Goal: Task Accomplishment & Management: Manage account settings

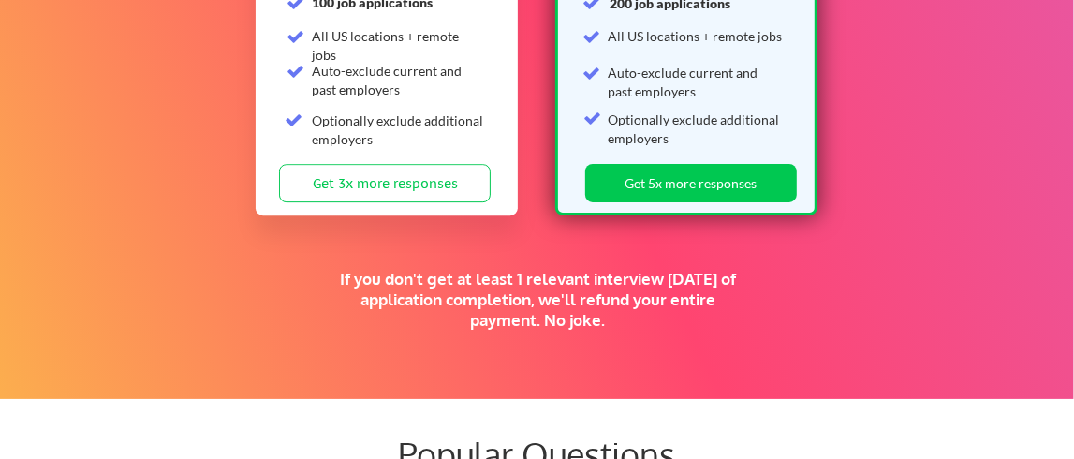
scroll to position [3615, 0]
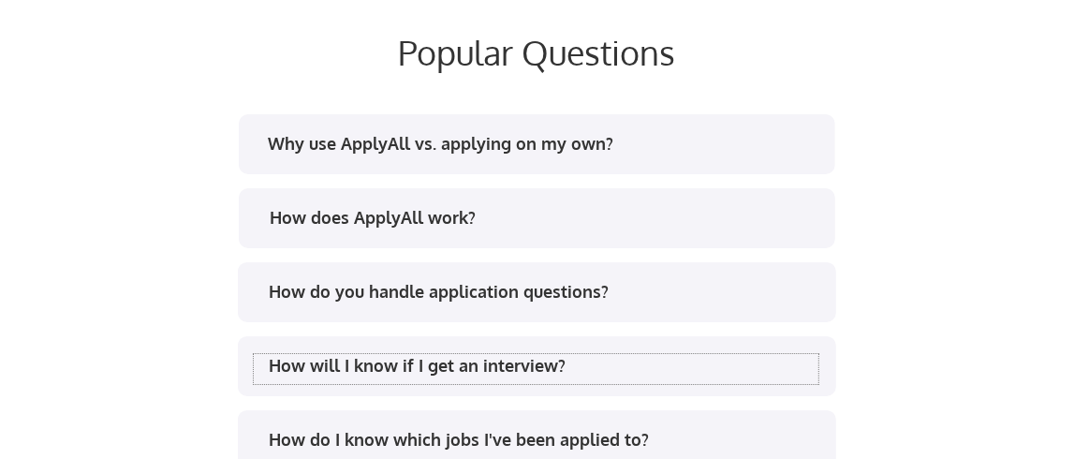
click at [499, 360] on div "How will I know if I get an interview?" at bounding box center [544, 365] width 550 height 23
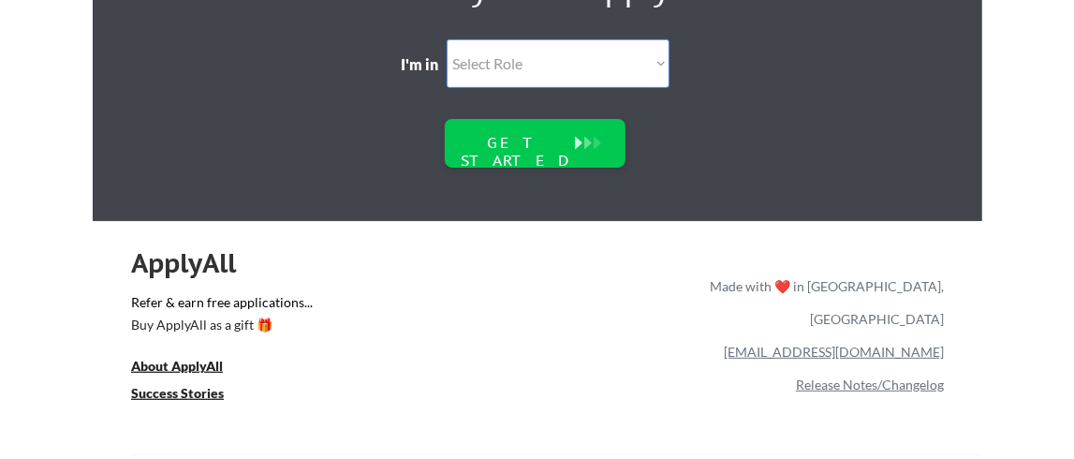
scroll to position [4489, 0]
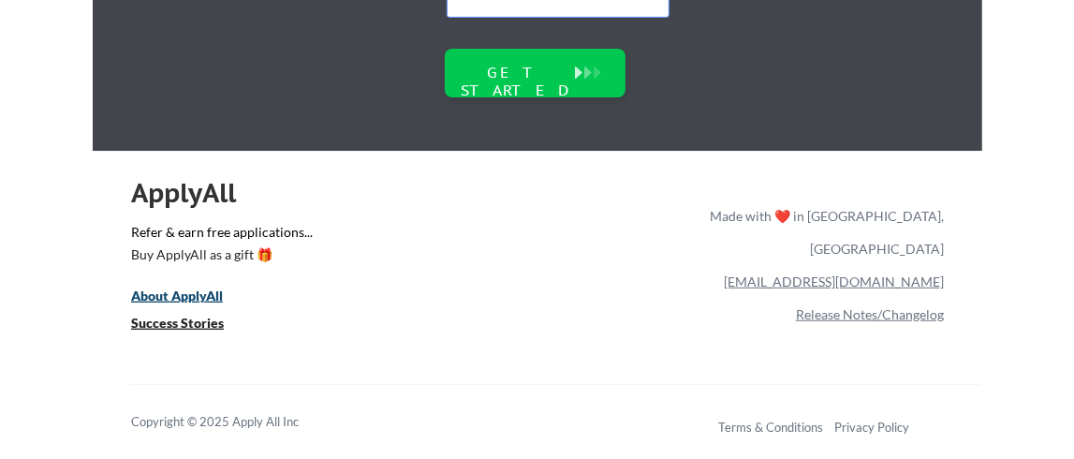
click at [177, 289] on u "About ApplyAll" at bounding box center [177, 295] width 92 height 16
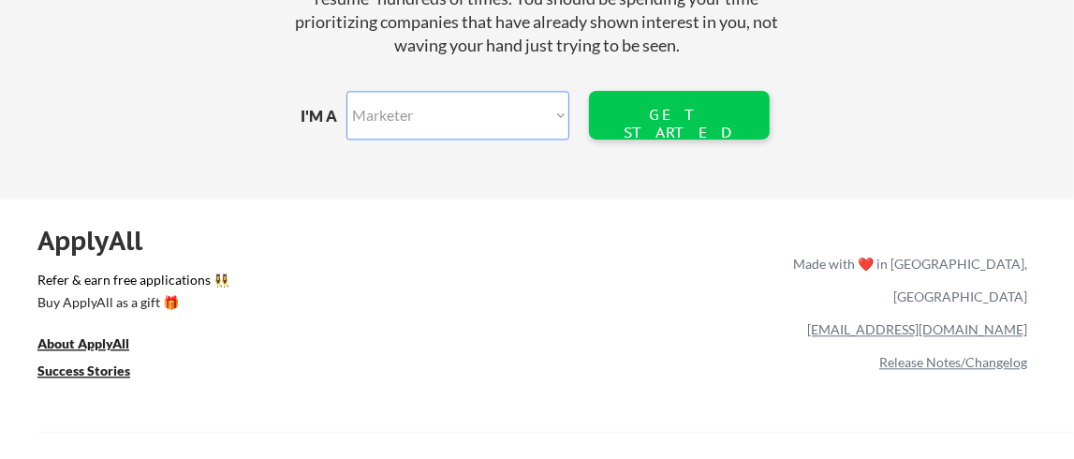
scroll to position [2455, 0]
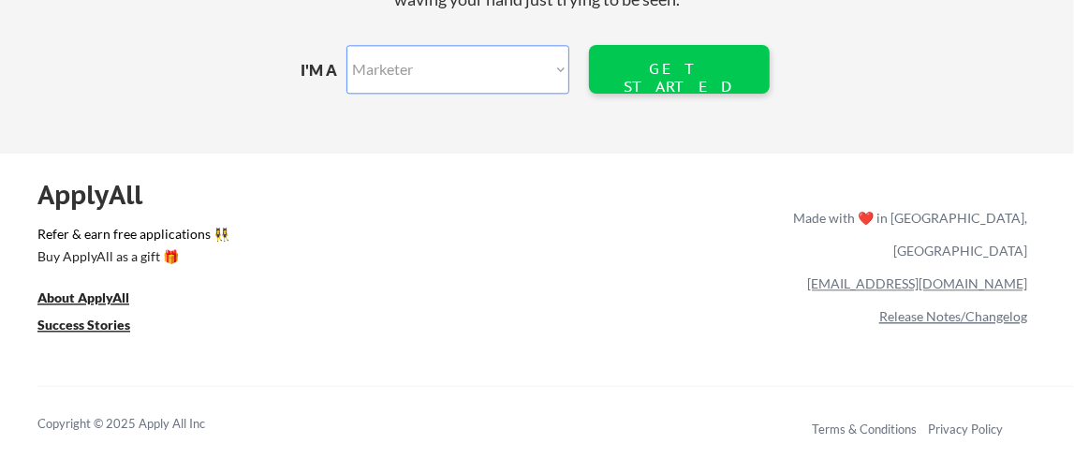
click at [896, 308] on link "Release Notes/Changelog" at bounding box center [953, 316] width 148 height 16
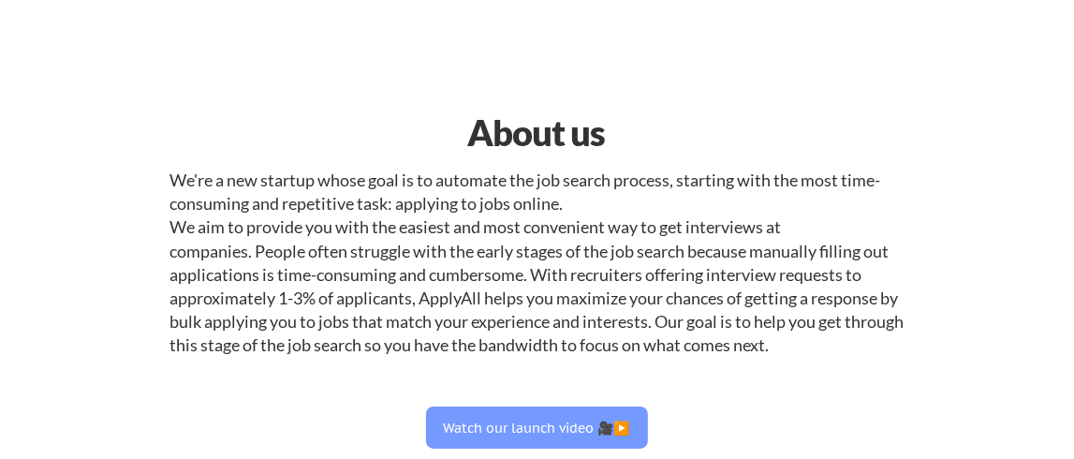
scroll to position [402, 0]
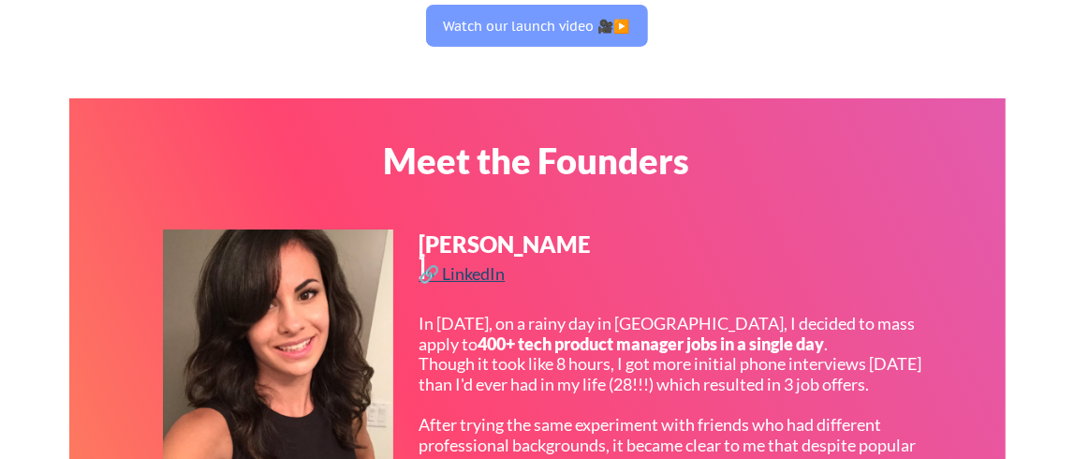
click at [468, 272] on div "🔗 LinkedIn" at bounding box center [464, 273] width 91 height 17
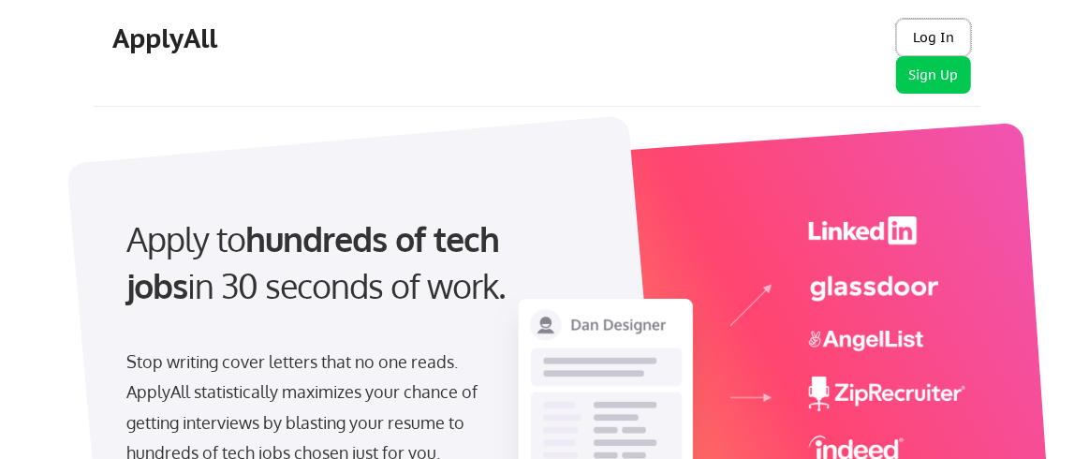
click at [926, 31] on button "Log In" at bounding box center [933, 37] width 75 height 37
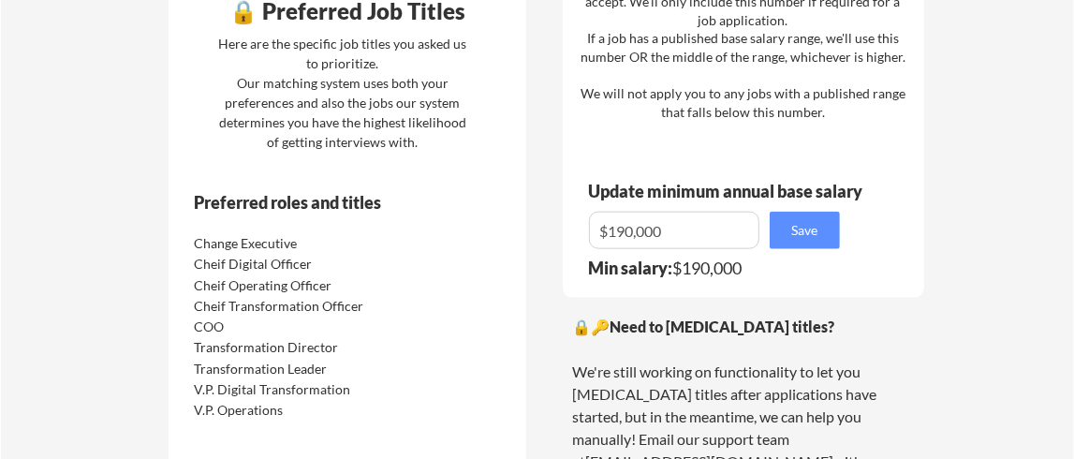
scroll to position [803, 0]
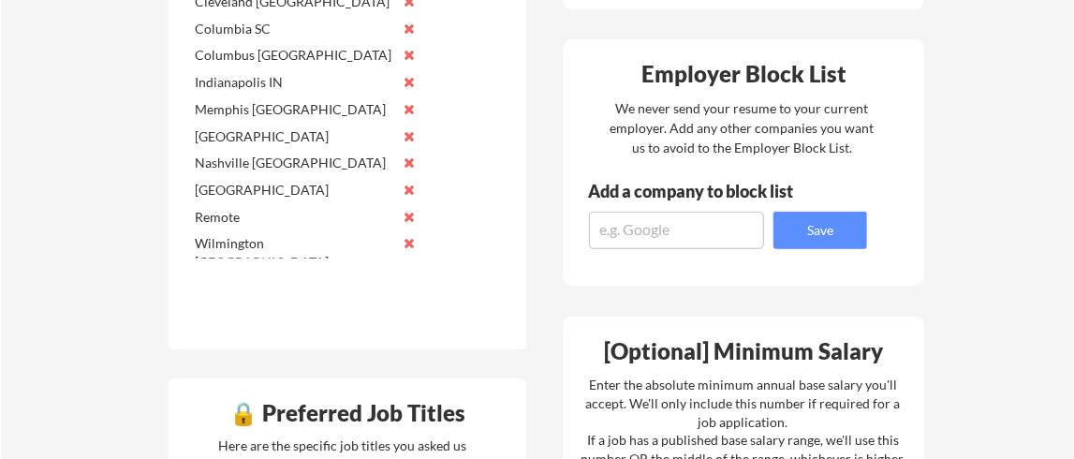
click at [405, 29] on button at bounding box center [409, 29] width 14 height 14
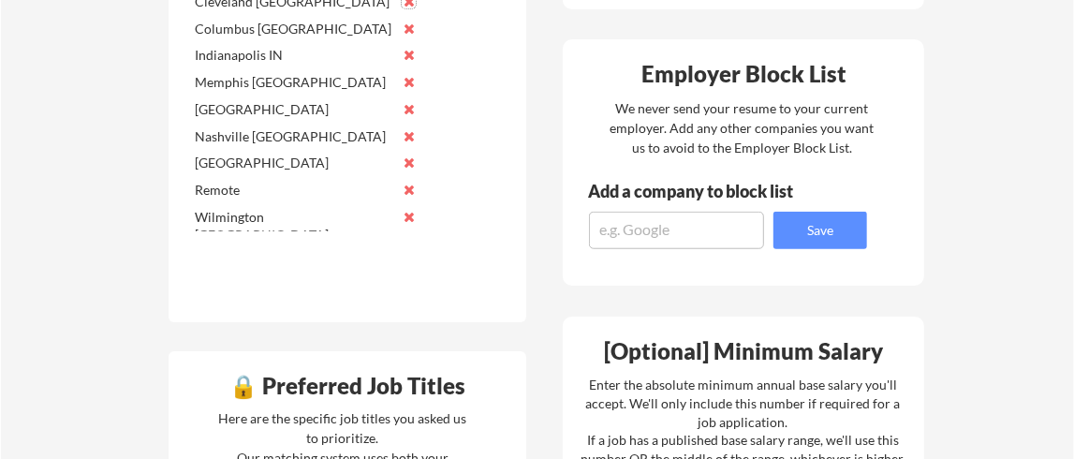
click at [410, 5] on button at bounding box center [409, 1] width 14 height 14
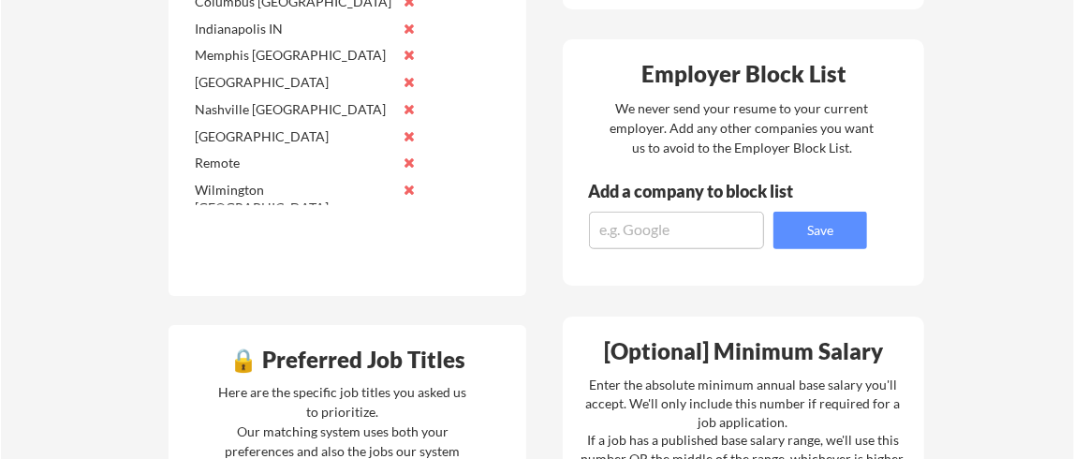
scroll to position [402, 0]
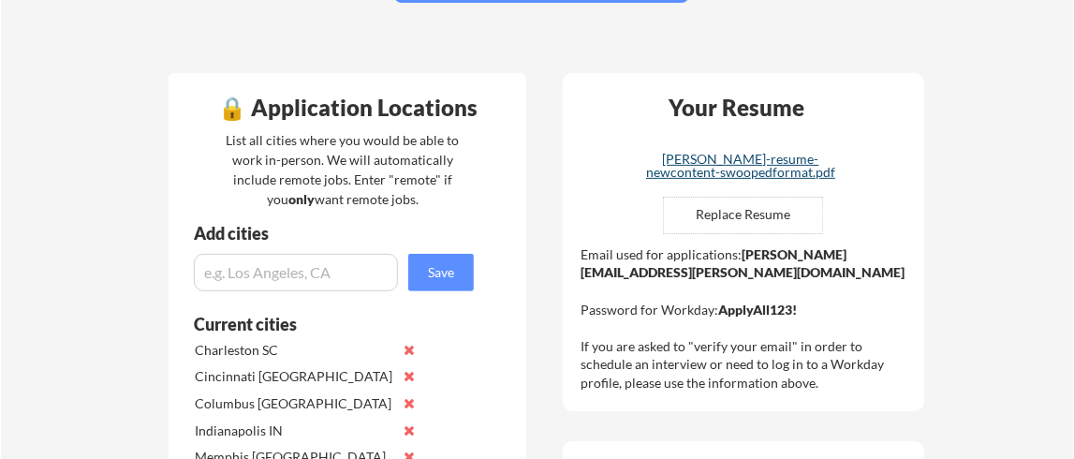
click at [737, 173] on div "steven-starosto-resume-newcontent-swoopedformat.pdf" at bounding box center [740, 166] width 223 height 26
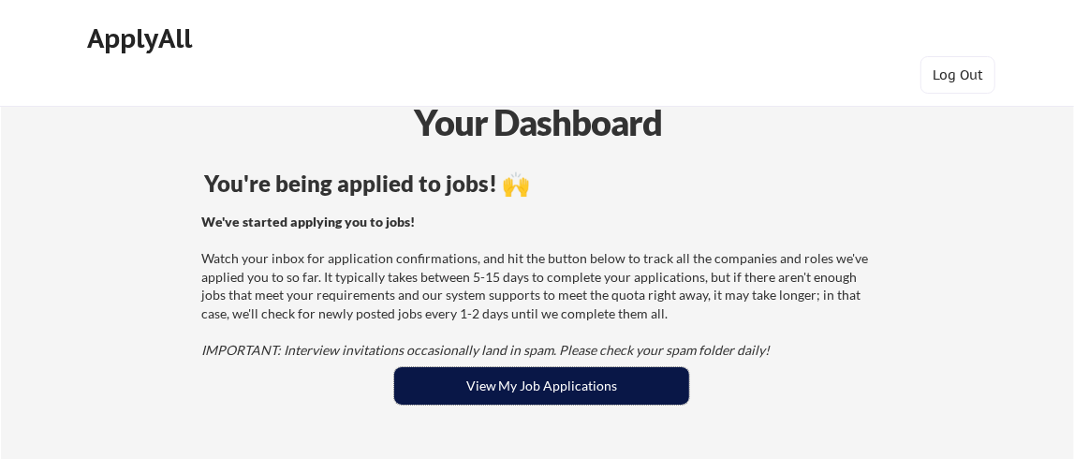
click at [566, 378] on button "View My Job Applications" at bounding box center [541, 385] width 295 height 37
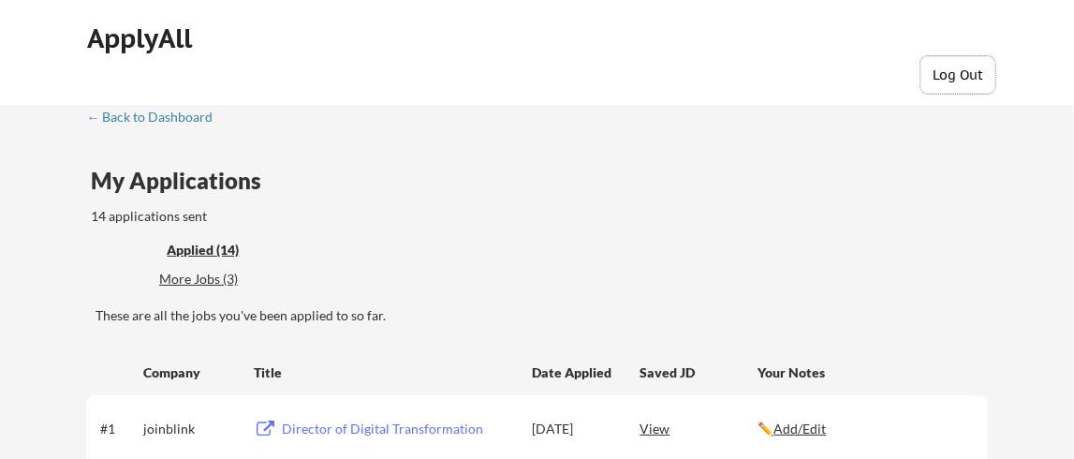
click at [939, 80] on button "Log Out" at bounding box center [957, 74] width 75 height 37
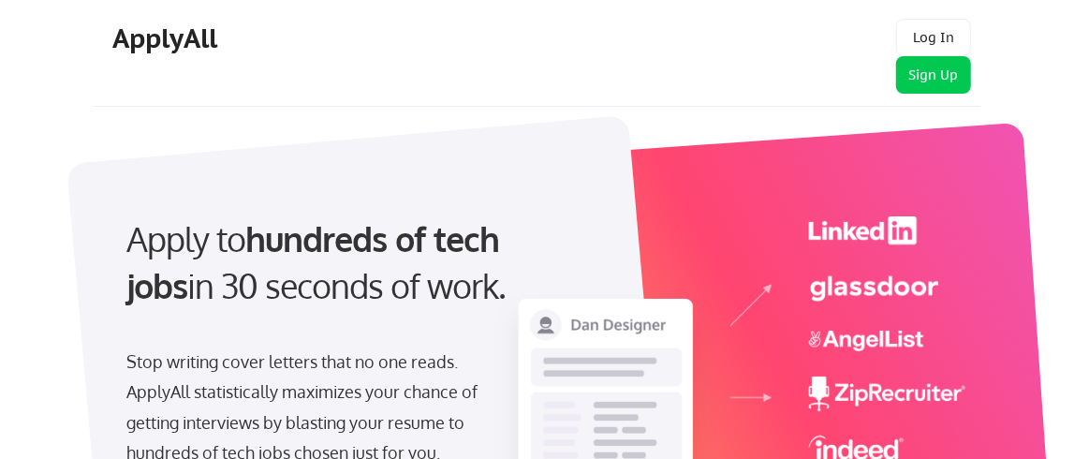
scroll to position [402, 0]
